Goal: Task Accomplishment & Management: Use online tool/utility

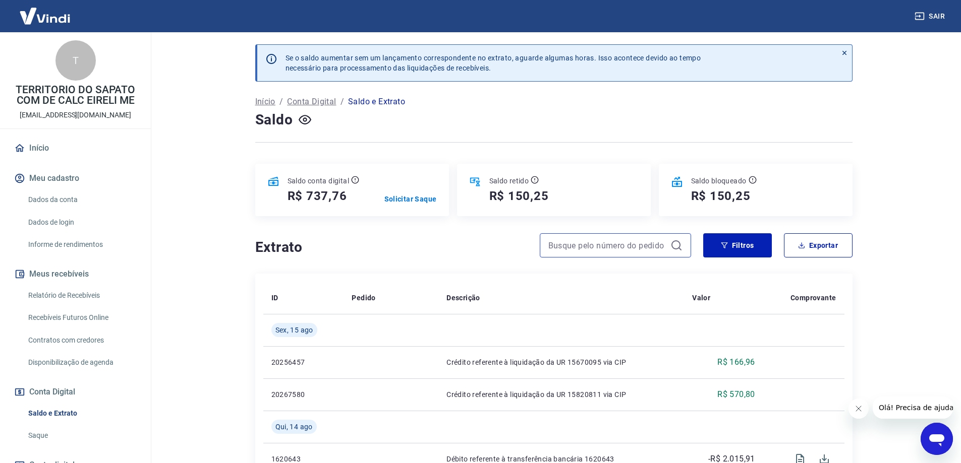
click at [596, 242] on input at bounding box center [607, 245] width 118 height 15
click at [398, 196] on p "Solicitar Saque" at bounding box center [410, 199] width 52 height 10
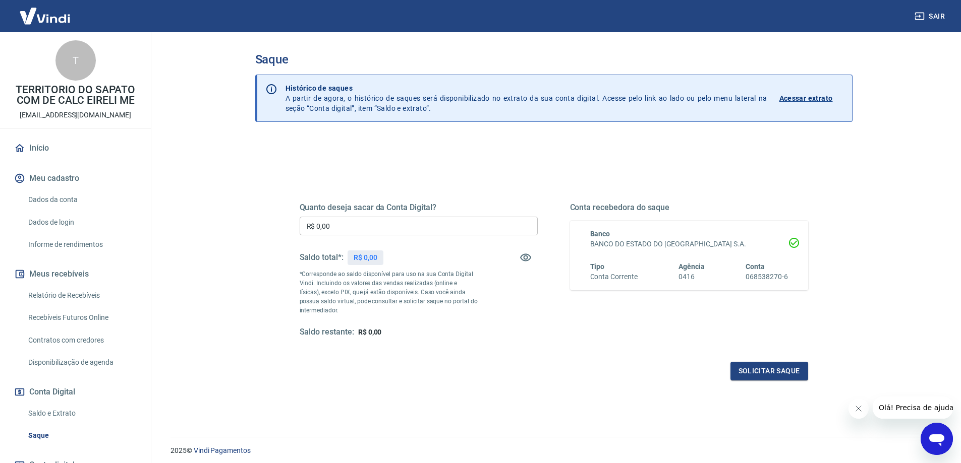
click at [360, 216] on div "Quanto deseja sacar da Conta Digital? R$ 0,00 ​ Saldo total*: R$ 0,00 *Correspo…" at bounding box center [419, 270] width 238 height 135
click at [357, 221] on input "R$ 0,00" at bounding box center [419, 226] width 238 height 19
type input "R$ 737,76"
click at [757, 368] on button "Solicitar saque" at bounding box center [769, 371] width 78 height 19
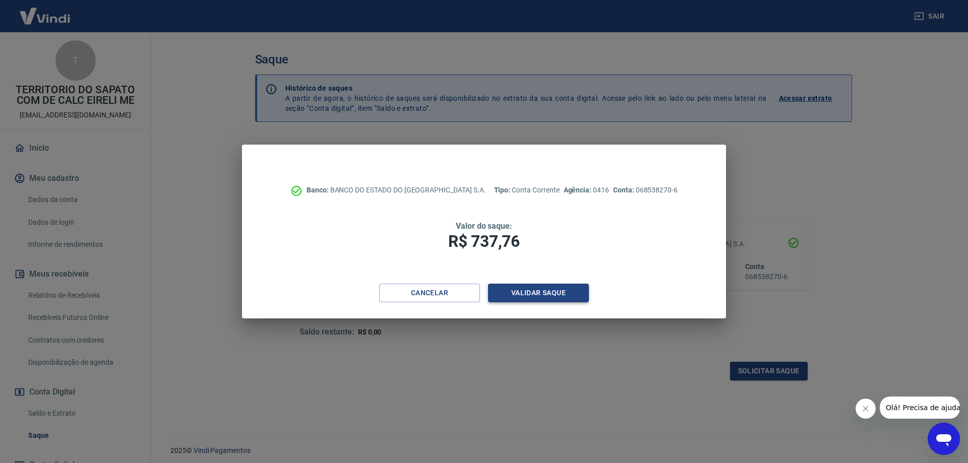
click at [528, 293] on button "Validar saque" at bounding box center [538, 293] width 101 height 19
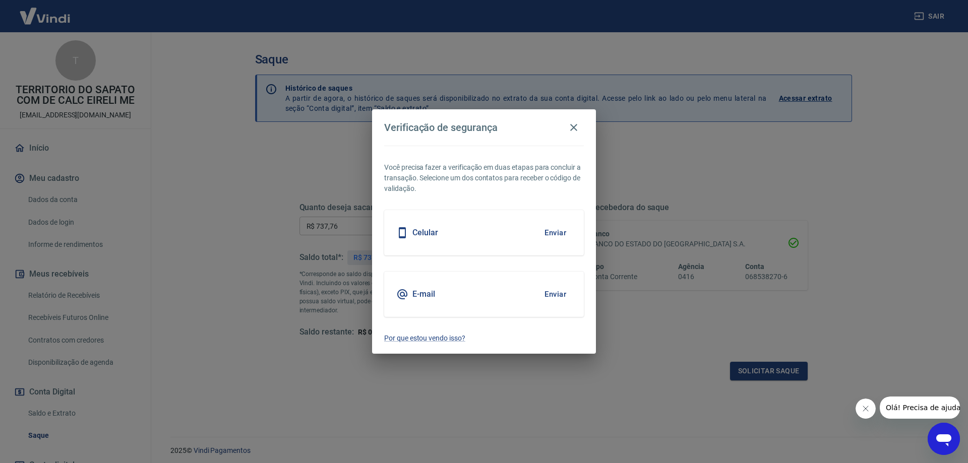
click at [548, 230] on button "Enviar" at bounding box center [555, 232] width 33 height 21
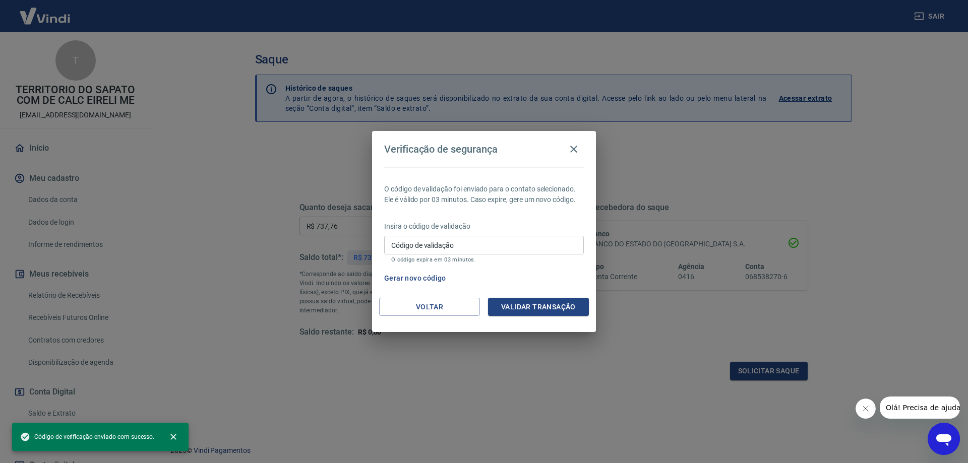
click at [515, 227] on p "Insira o código de validação" at bounding box center [484, 226] width 200 height 11
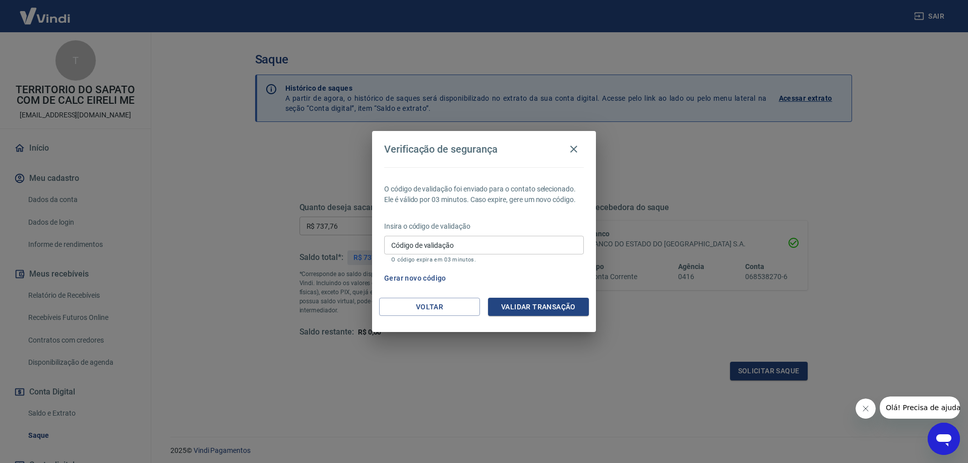
click at [510, 235] on div "Insira o código de validação Código de validação Código de validação O código e…" at bounding box center [484, 243] width 200 height 44
click at [505, 240] on input "Código de validação" at bounding box center [484, 245] width 200 height 19
click at [447, 239] on input "Código de validação" at bounding box center [484, 245] width 200 height 19
drag, startPoint x: 421, startPoint y: 240, endPoint x: 380, endPoint y: 236, distance: 41.1
click at [380, 236] on div "O código de validação foi enviado para o contato selecionado. Ele é válido por …" at bounding box center [484, 232] width 224 height 131
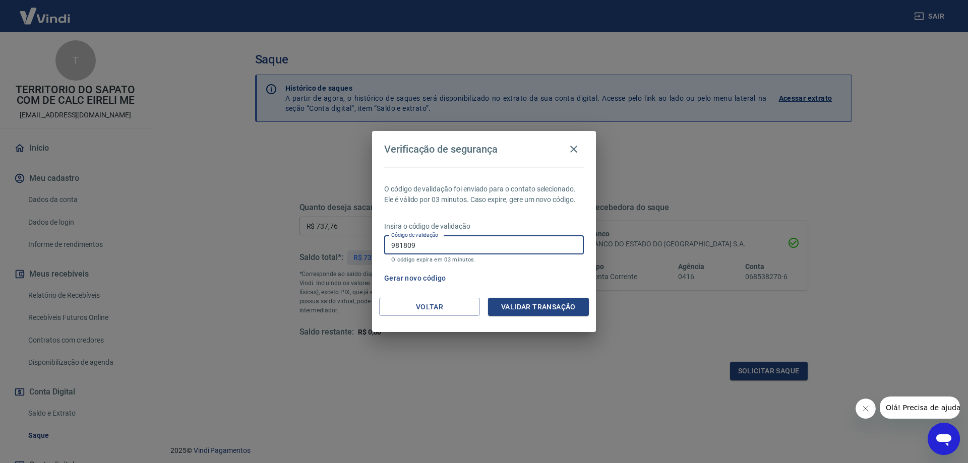
type input "981809"
click at [558, 308] on button "Validar transação" at bounding box center [538, 307] width 101 height 19
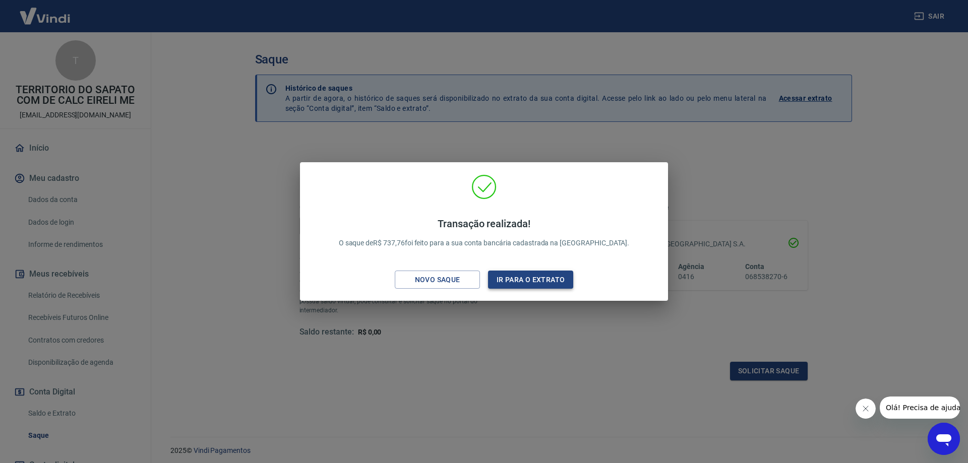
click at [523, 283] on button "Ir para o extrato" at bounding box center [530, 280] width 85 height 19
